Goal: Task Accomplishment & Management: Use online tool/utility

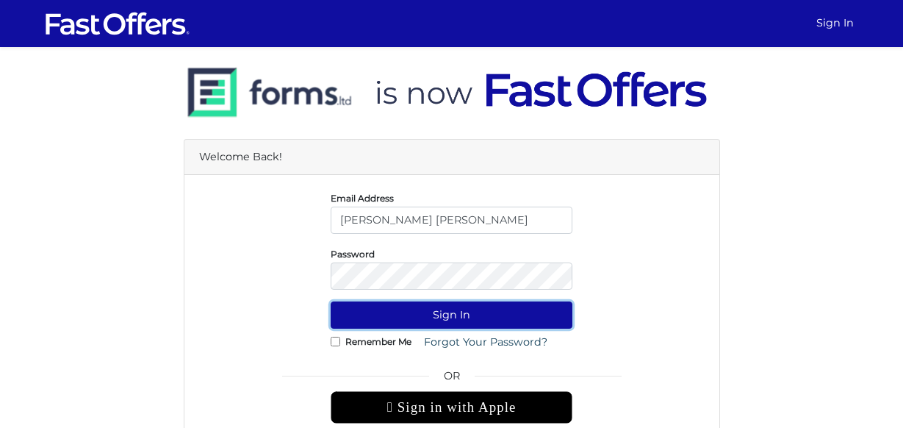
click at [453, 322] on button "Sign In" at bounding box center [452, 314] width 242 height 27
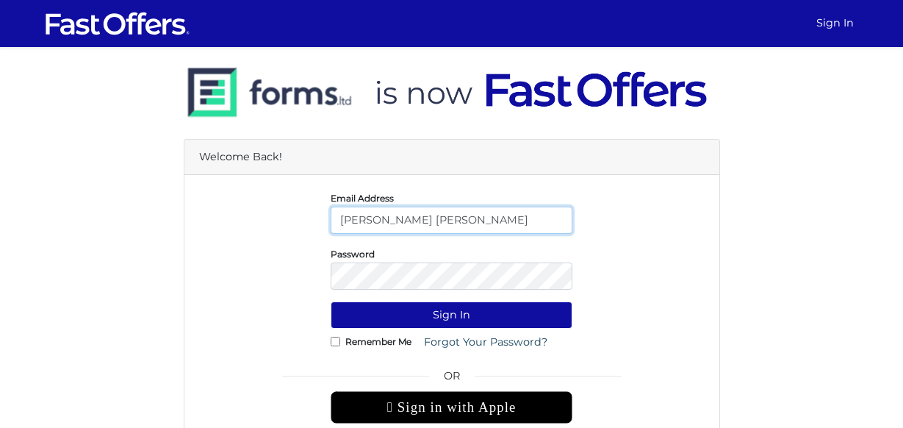
click at [479, 223] on input "Alexandra Marie Tejeda" at bounding box center [452, 220] width 242 height 27
type input "david@davidrubelrealtor.com"
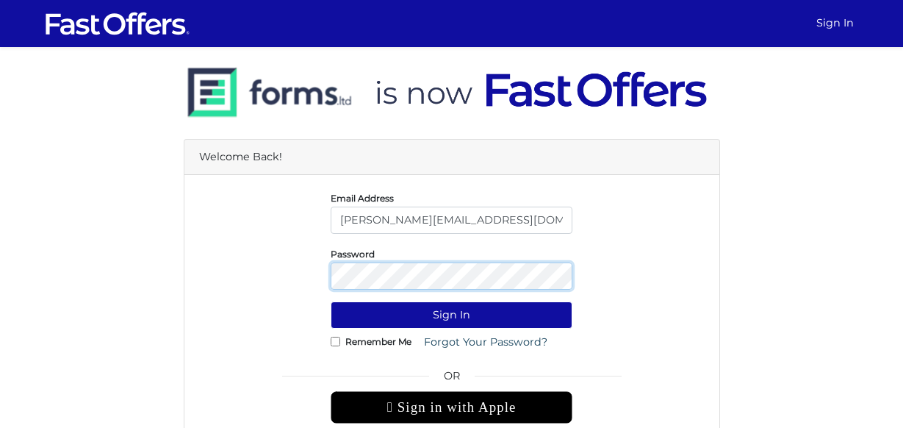
click at [331, 301] on button "Sign In" at bounding box center [452, 314] width 242 height 27
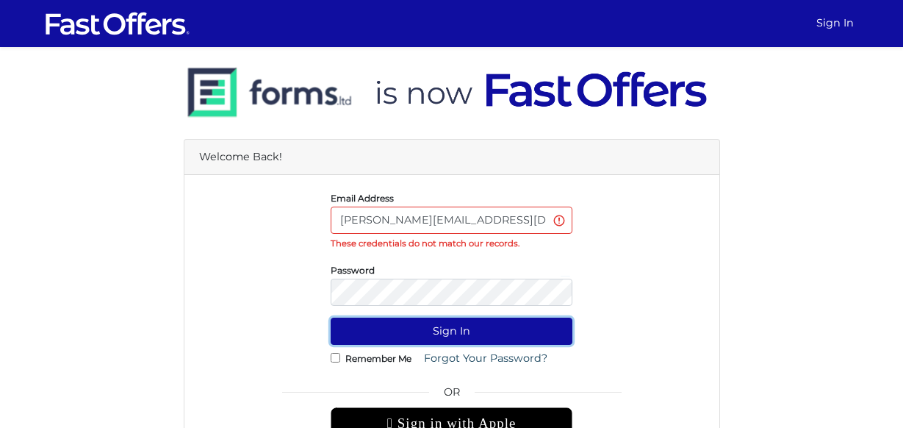
click at [359, 332] on button "Sign In" at bounding box center [452, 331] width 242 height 27
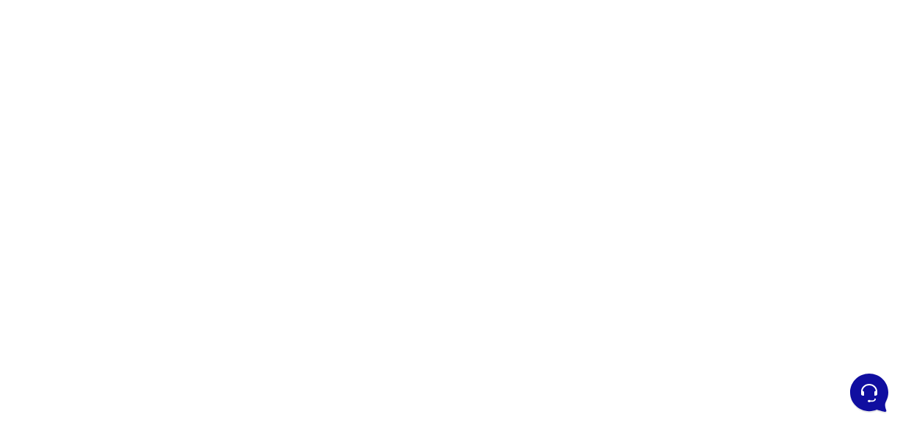
scroll to position [186, 0]
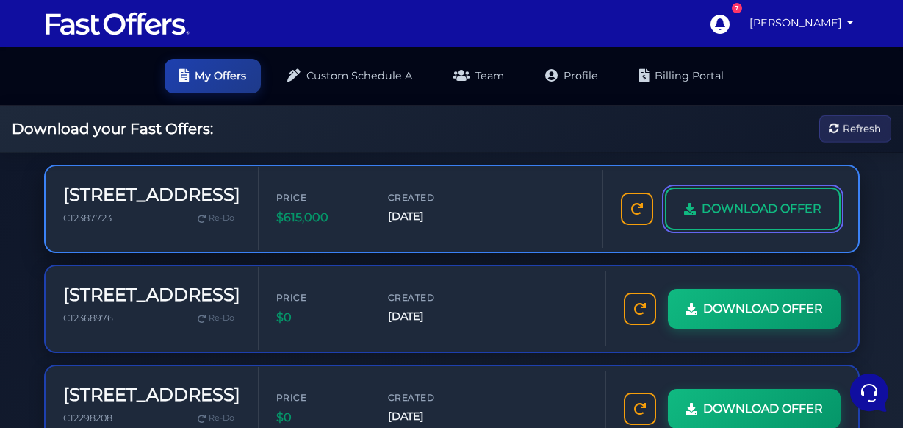
click at [767, 215] on span "DOWNLOAD OFFER" at bounding box center [762, 208] width 120 height 19
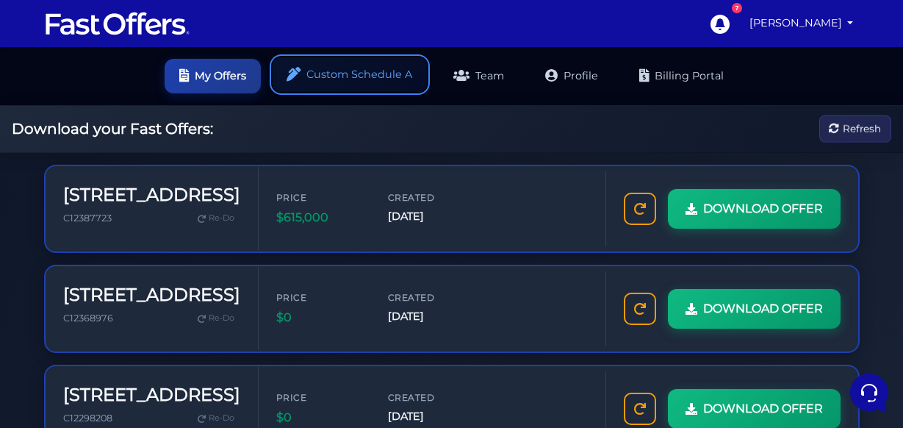
click at [368, 77] on link "Custom Schedule A" at bounding box center [350, 74] width 154 height 35
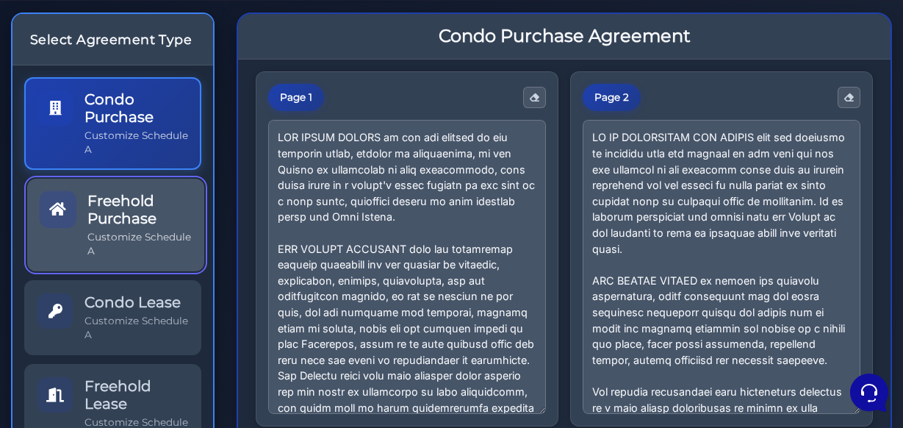
click at [143, 232] on p "Customize Schedule A" at bounding box center [139, 244] width 104 height 28
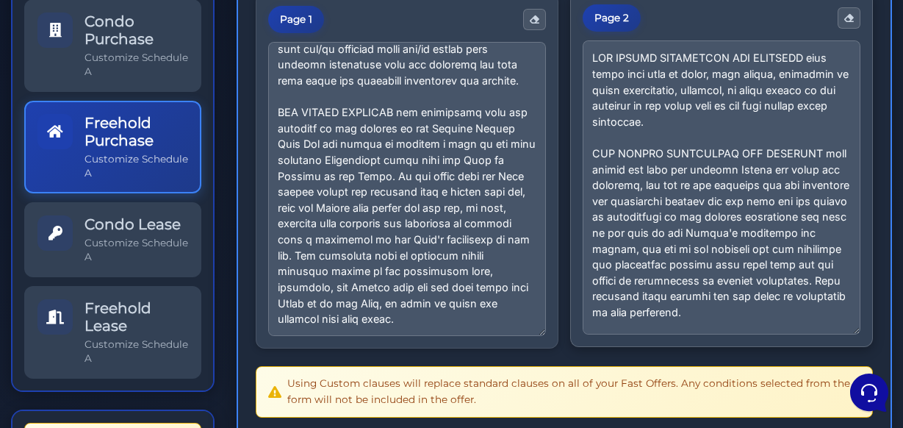
scroll to position [182, 0]
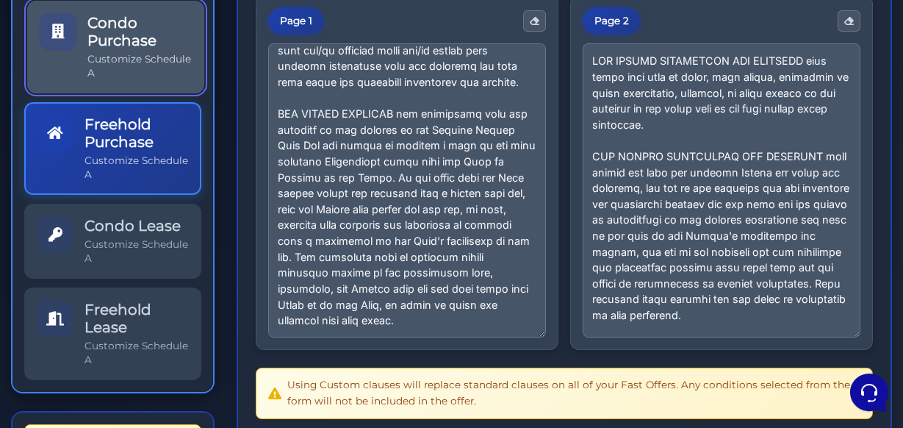
click at [104, 75] on p "Customize Schedule A" at bounding box center [139, 66] width 104 height 28
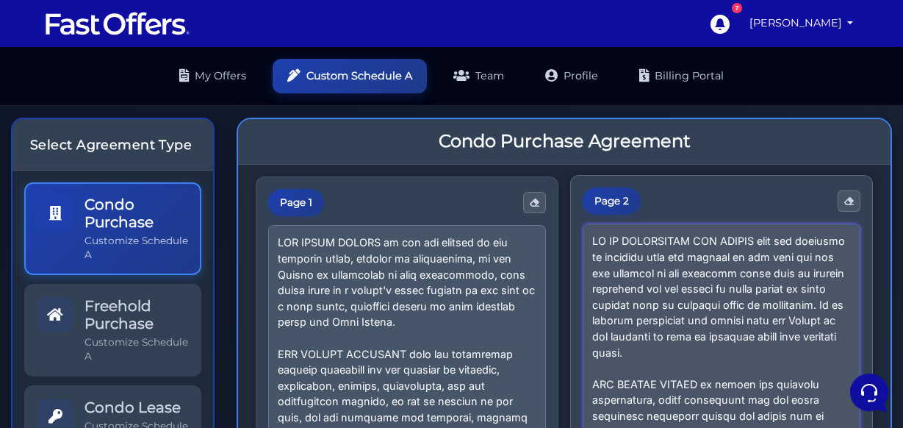
click at [633, 273] on textarea at bounding box center [722, 370] width 278 height 294
